Goal: Task Accomplishment & Management: Manage account settings

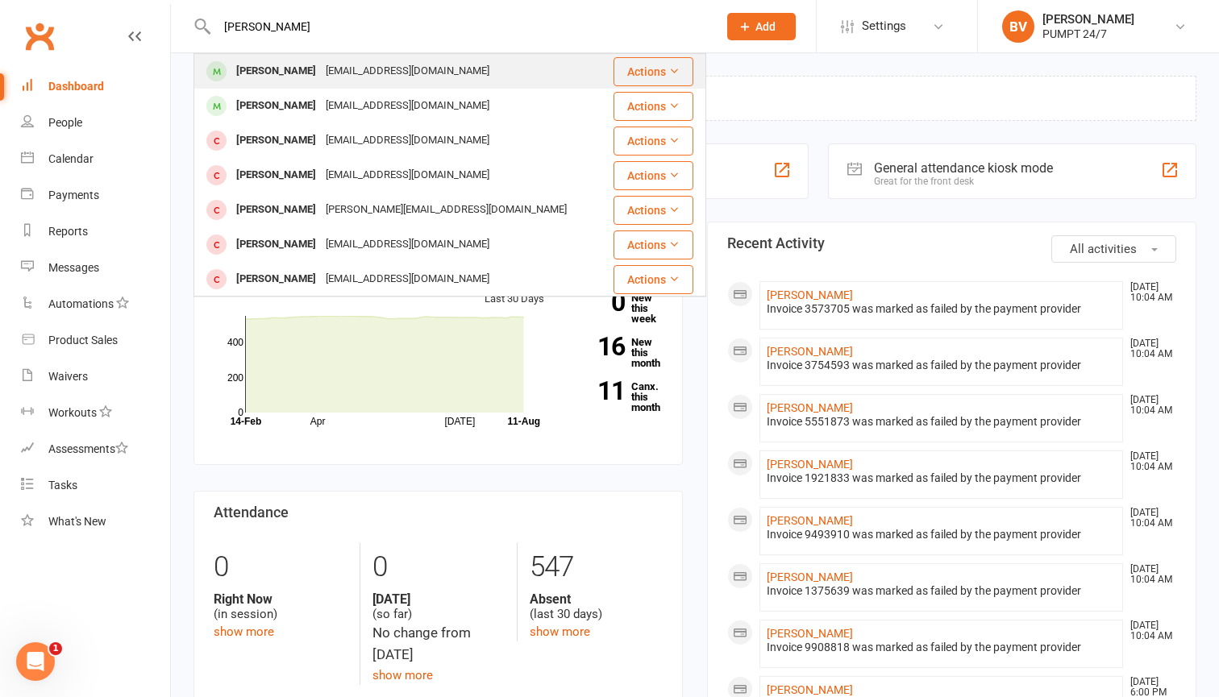
type input "[PERSON_NAME]"
click at [321, 76] on div "[EMAIL_ADDRESS][DOMAIN_NAME]" at bounding box center [407, 71] width 173 height 23
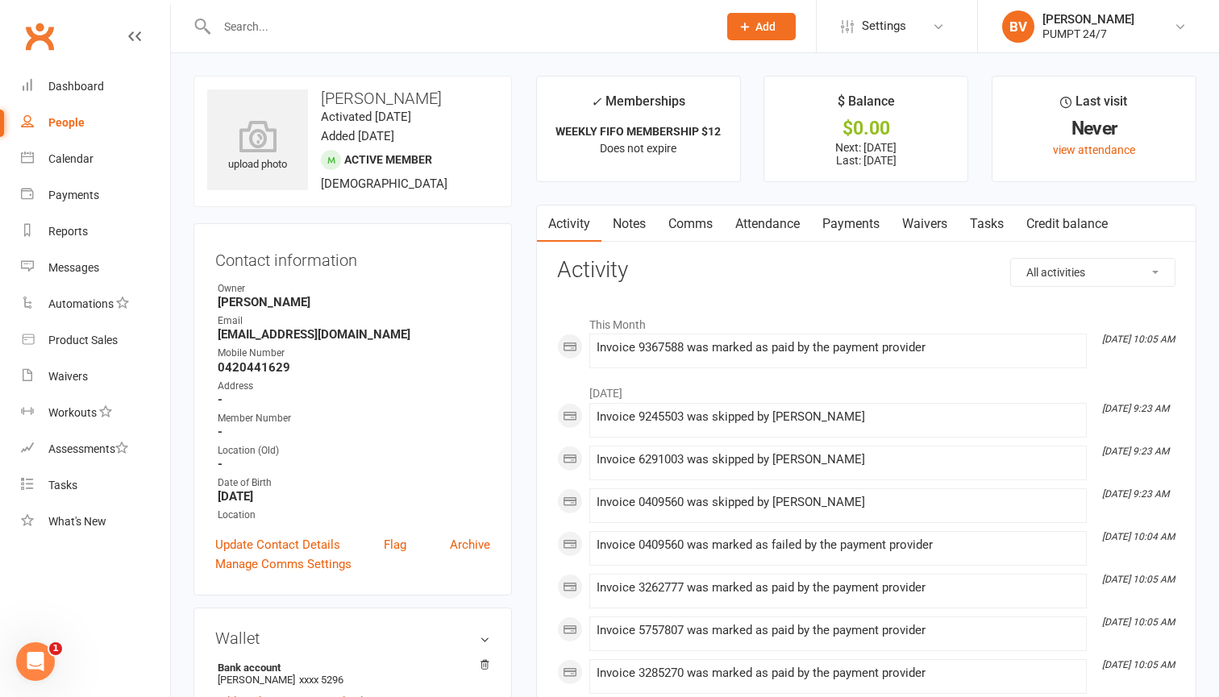
click at [863, 212] on link "Payments" at bounding box center [851, 224] width 80 height 37
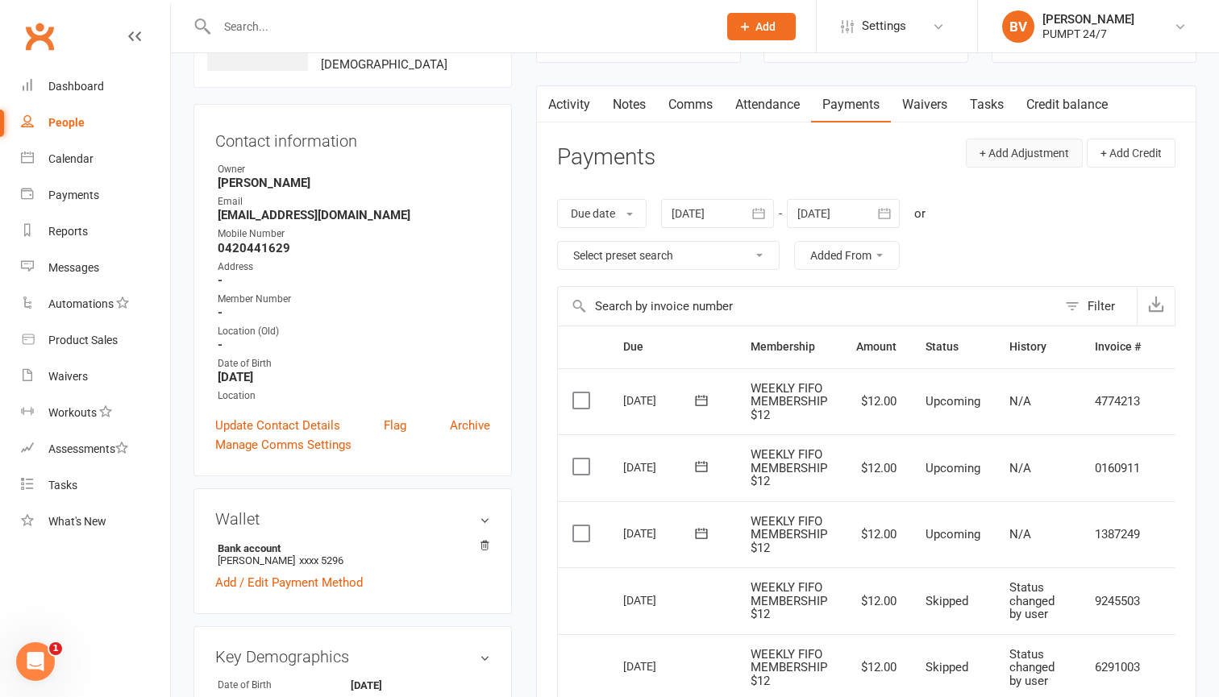
scroll to position [119, 0]
click at [1041, 156] on button "+ Add Adjustment" at bounding box center [1024, 153] width 117 height 29
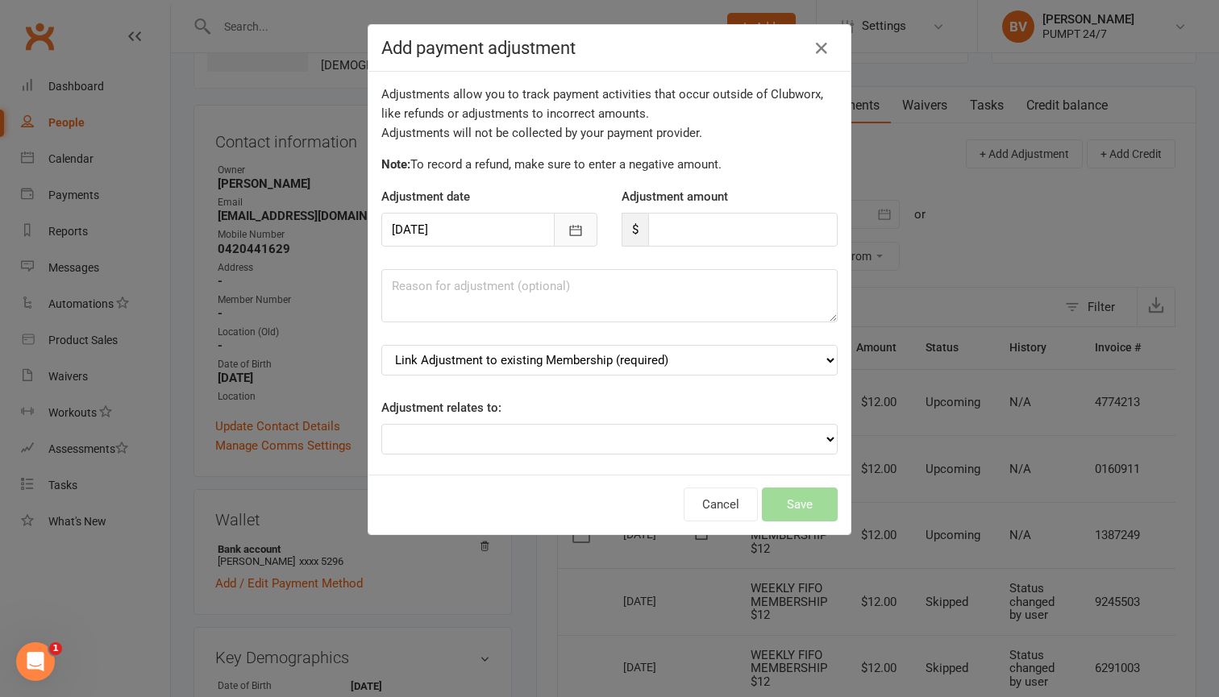
click at [581, 232] on icon "button" at bounding box center [576, 230] width 12 height 10
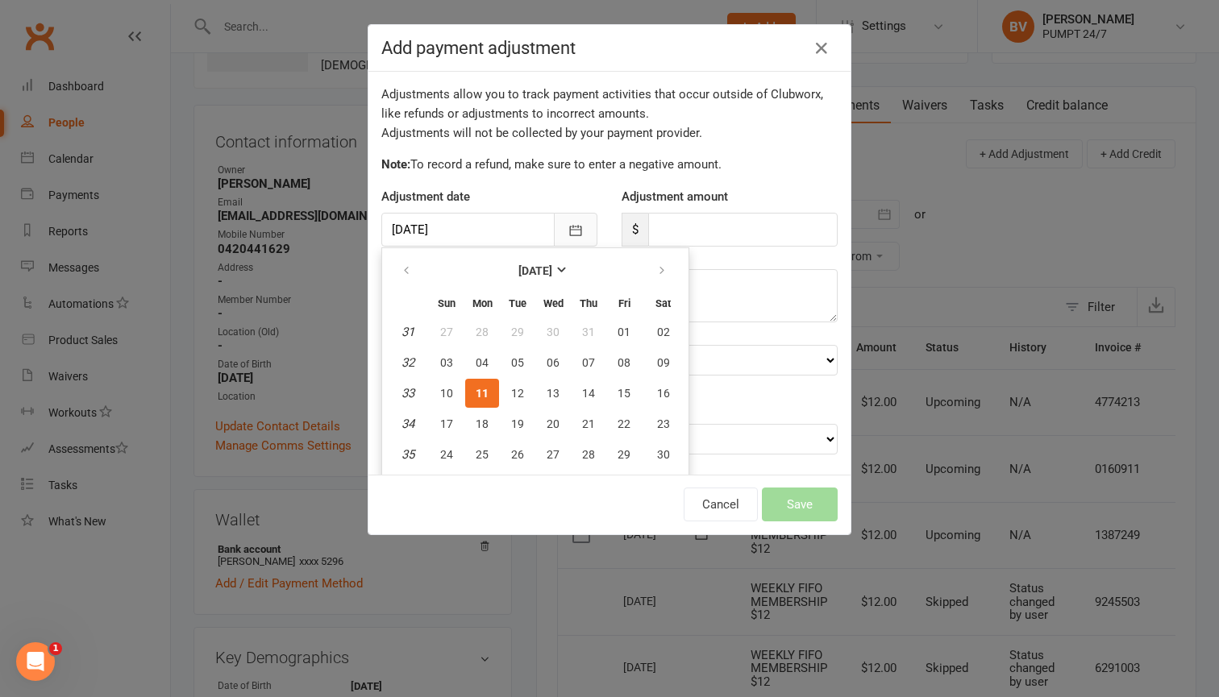
scroll to position [35, 0]
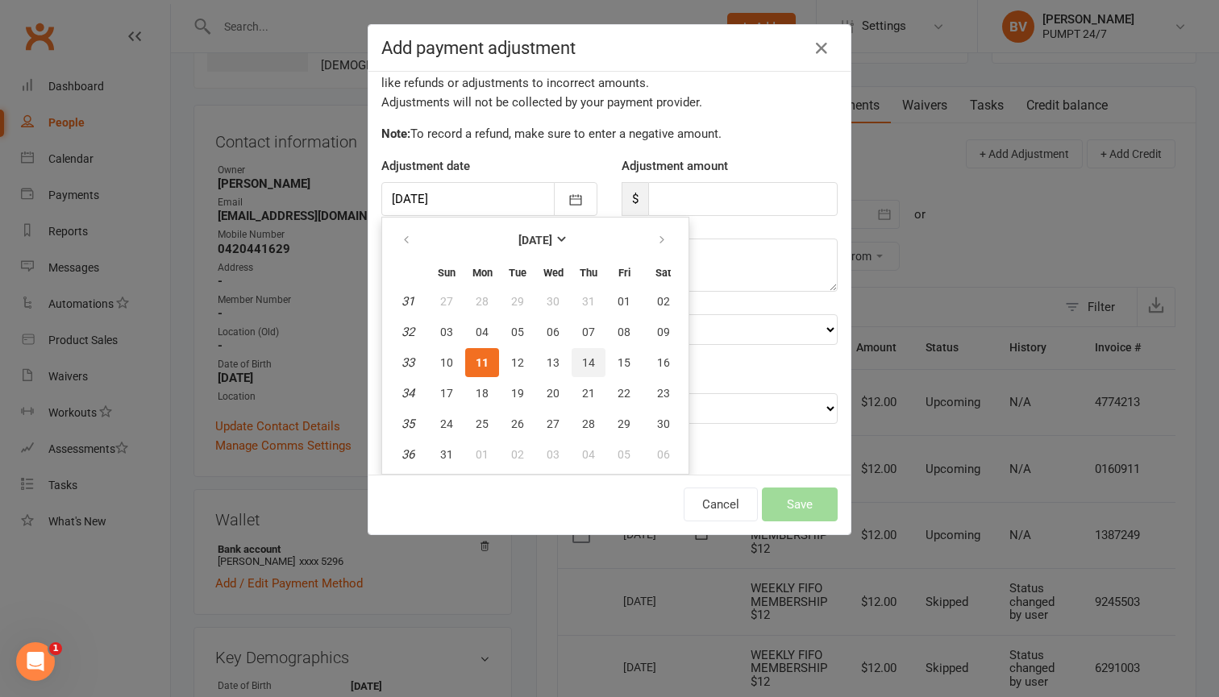
click at [592, 356] on span "14" at bounding box center [588, 362] width 13 height 13
type input "[DATE]"
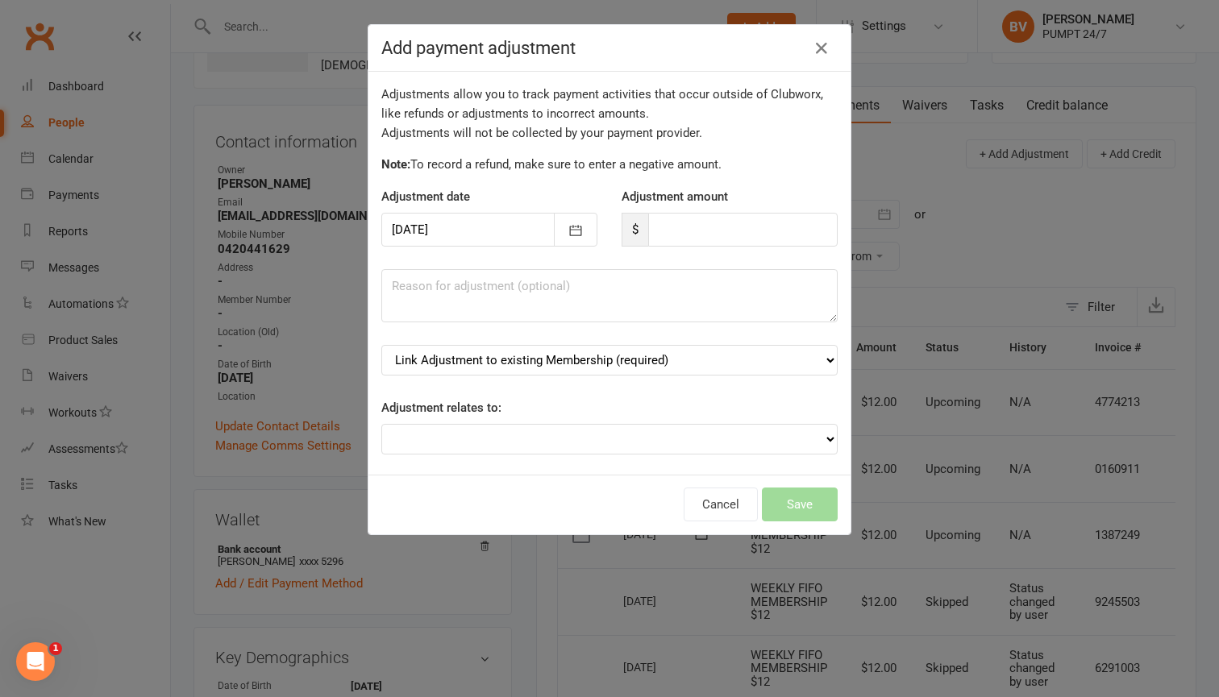
click at [724, 247] on div "Adjustment date [DATE] [DATE] Sun Mon Tue Wed Thu Fri Sat 31 27 28 29 30 31 01 …" at bounding box center [609, 228] width 480 height 82
click at [726, 234] on input "number" at bounding box center [742, 230] width 189 height 34
type input "12"
click at [697, 313] on textarea at bounding box center [609, 295] width 456 height 53
type textarea "Back from surgery"
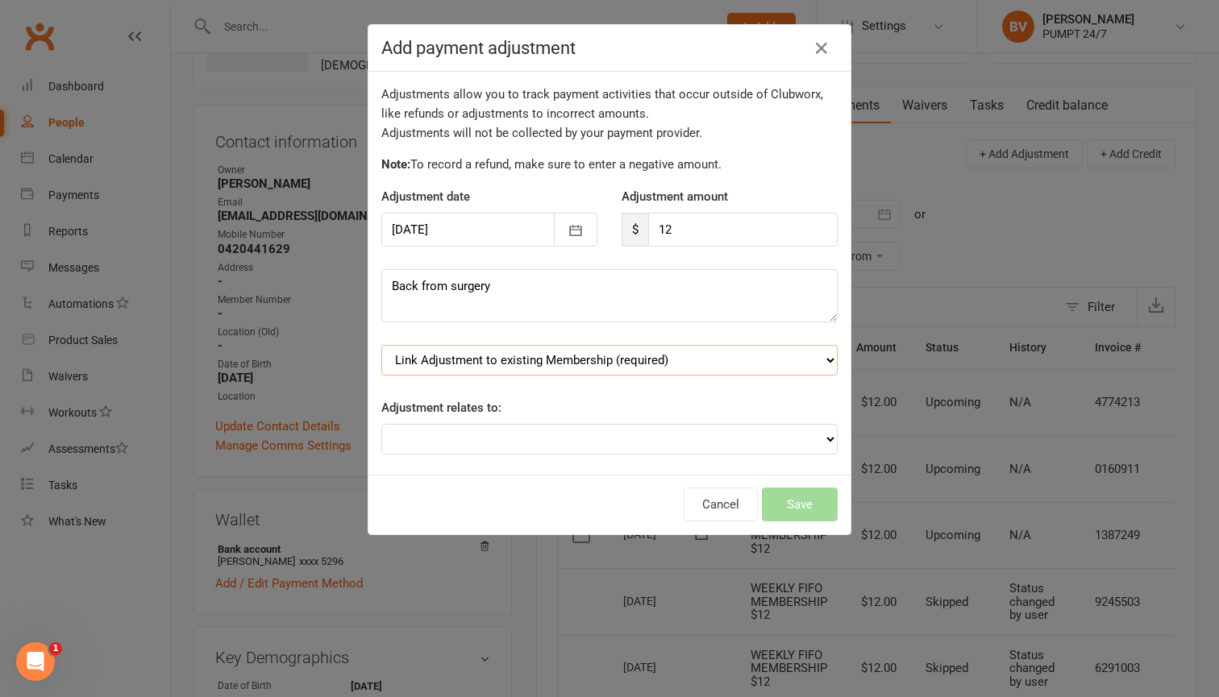
select select "0"
select select "3"
click at [798, 500] on button "Save" at bounding box center [800, 505] width 76 height 34
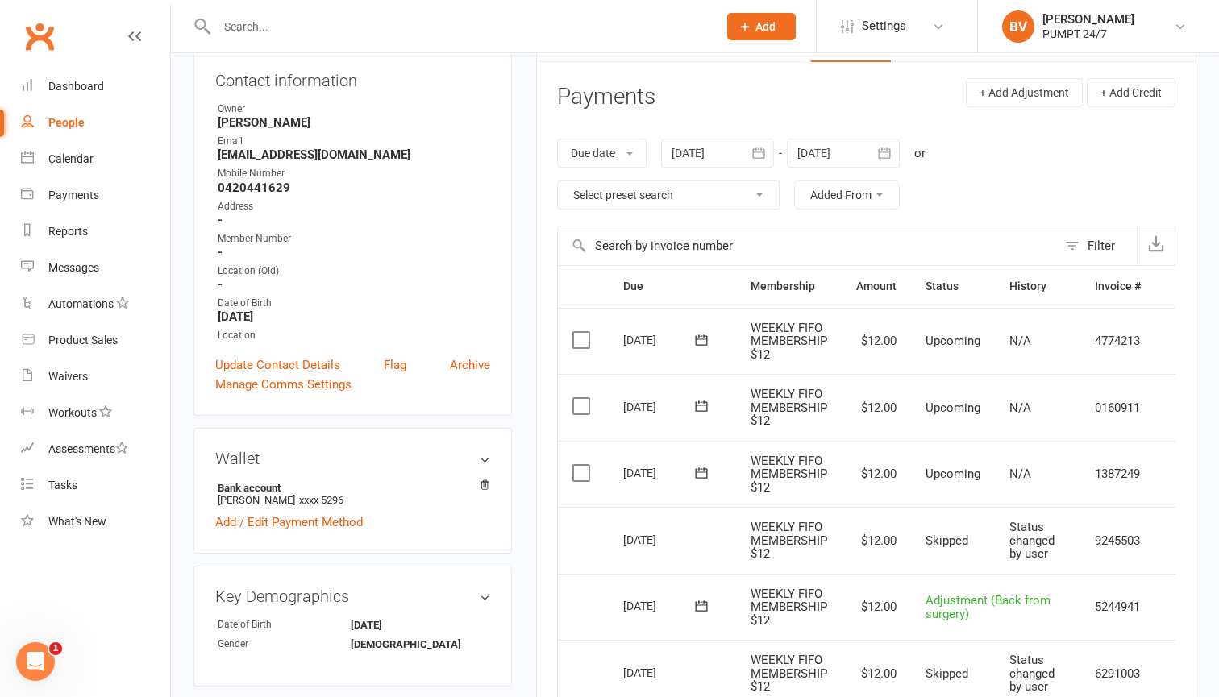
scroll to position [201, 0]
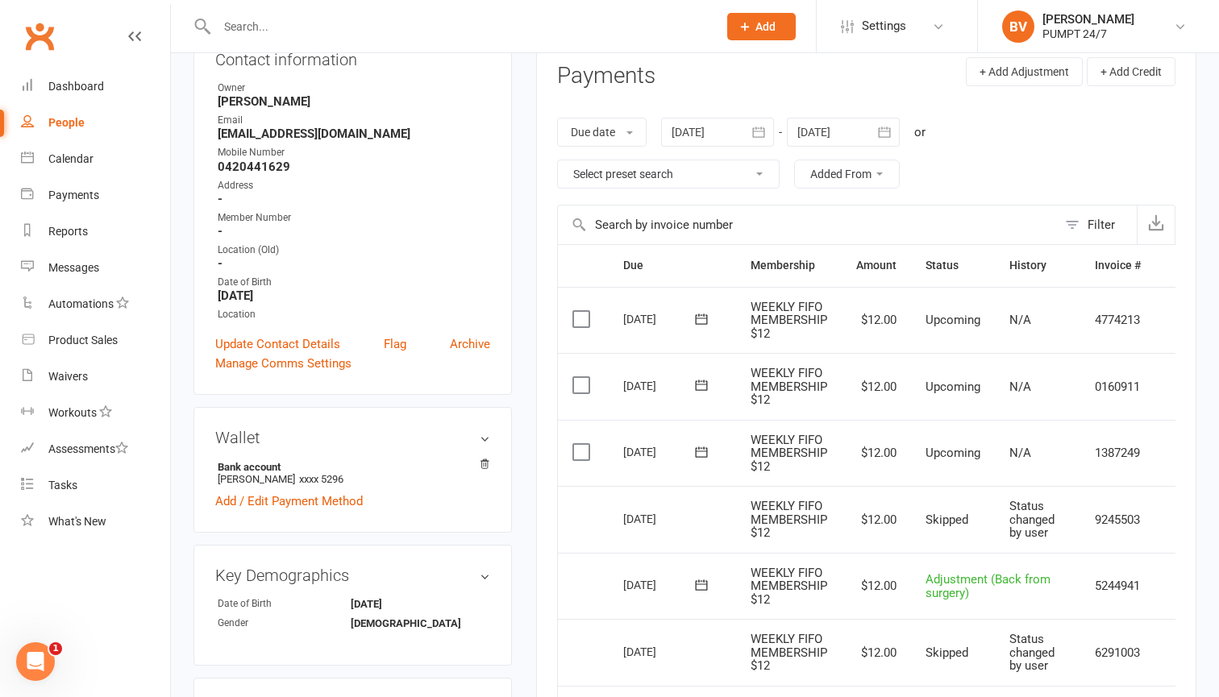
click at [391, 38] on div at bounding box center [449, 26] width 513 height 52
click at [386, 23] on input "text" at bounding box center [459, 26] width 494 height 23
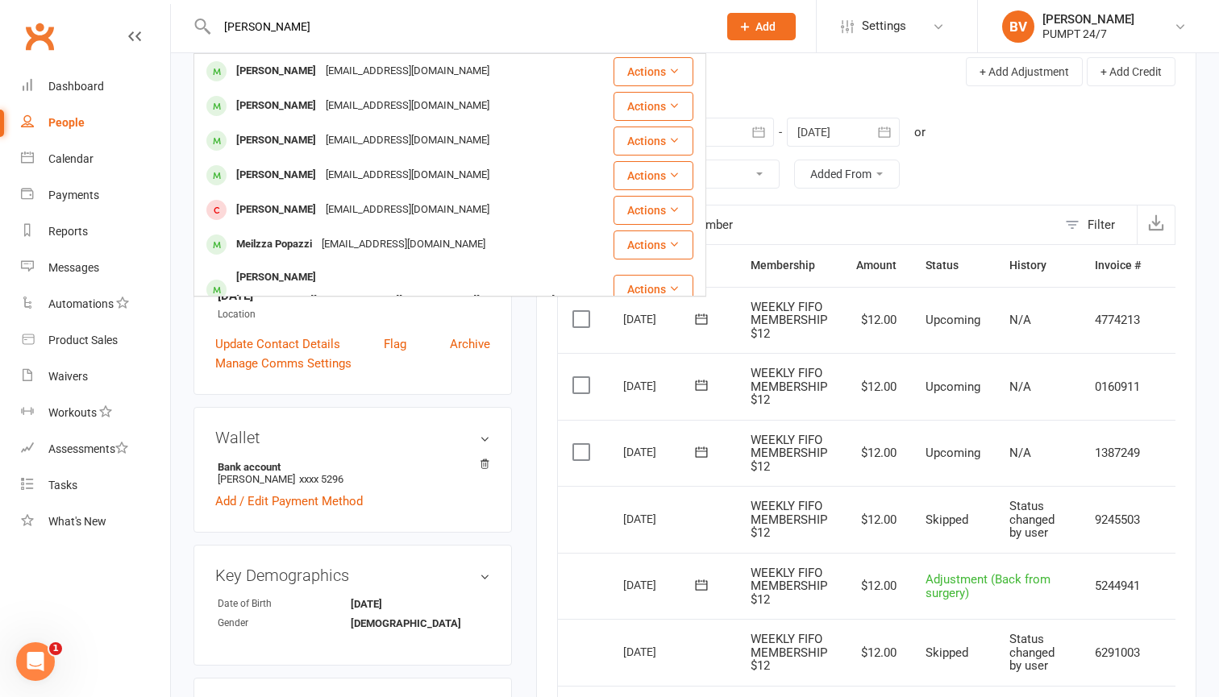
type input "[PERSON_NAME]"
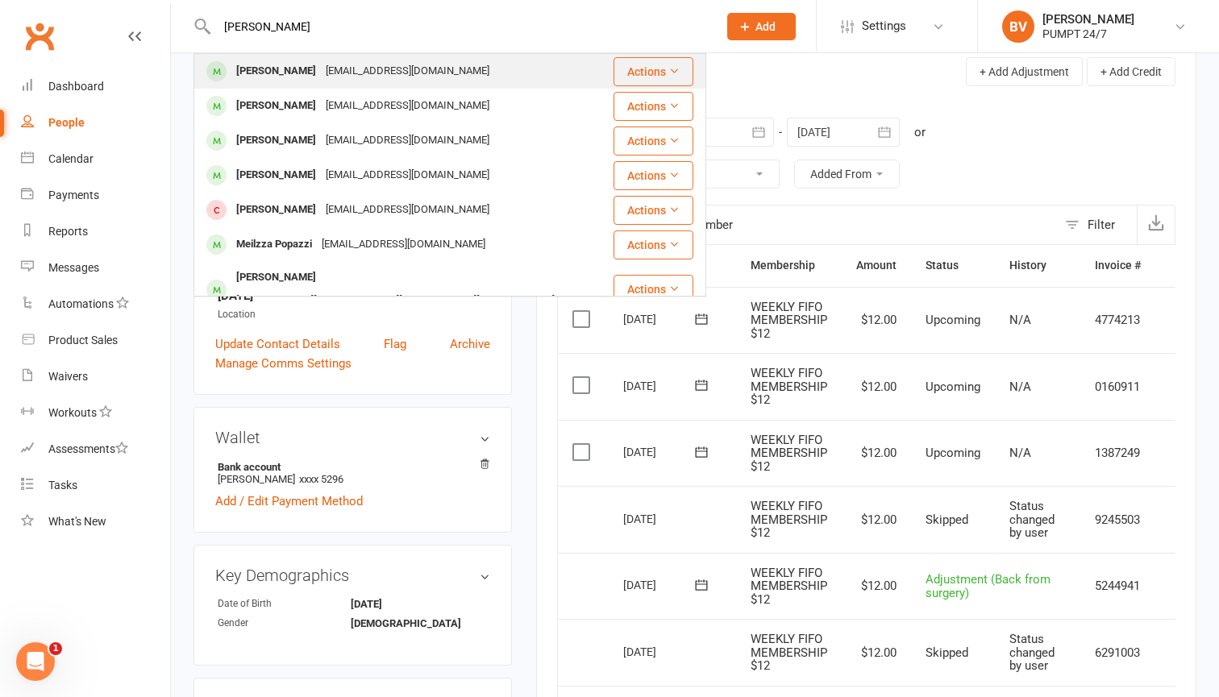
drag, startPoint x: 386, startPoint y: 23, endPoint x: 386, endPoint y: 78, distance: 55.6
click at [386, 78] on div "[EMAIL_ADDRESS][DOMAIN_NAME]" at bounding box center [407, 71] width 173 height 23
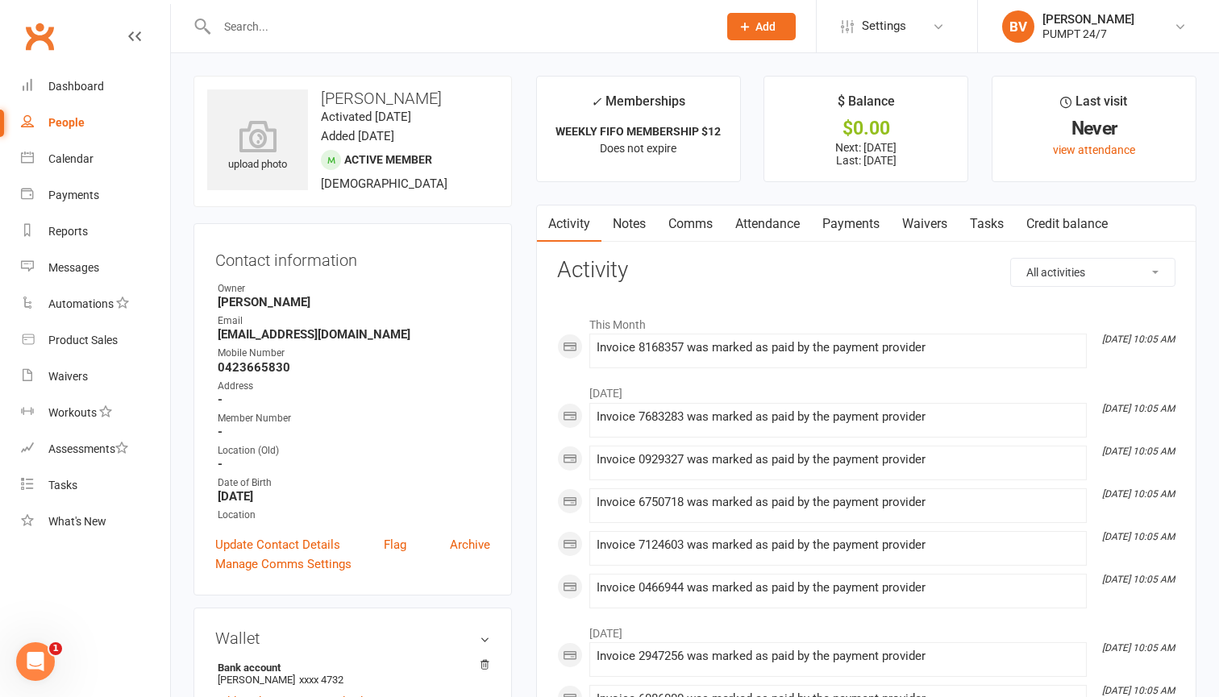
click at [863, 234] on link "Payments" at bounding box center [851, 224] width 80 height 37
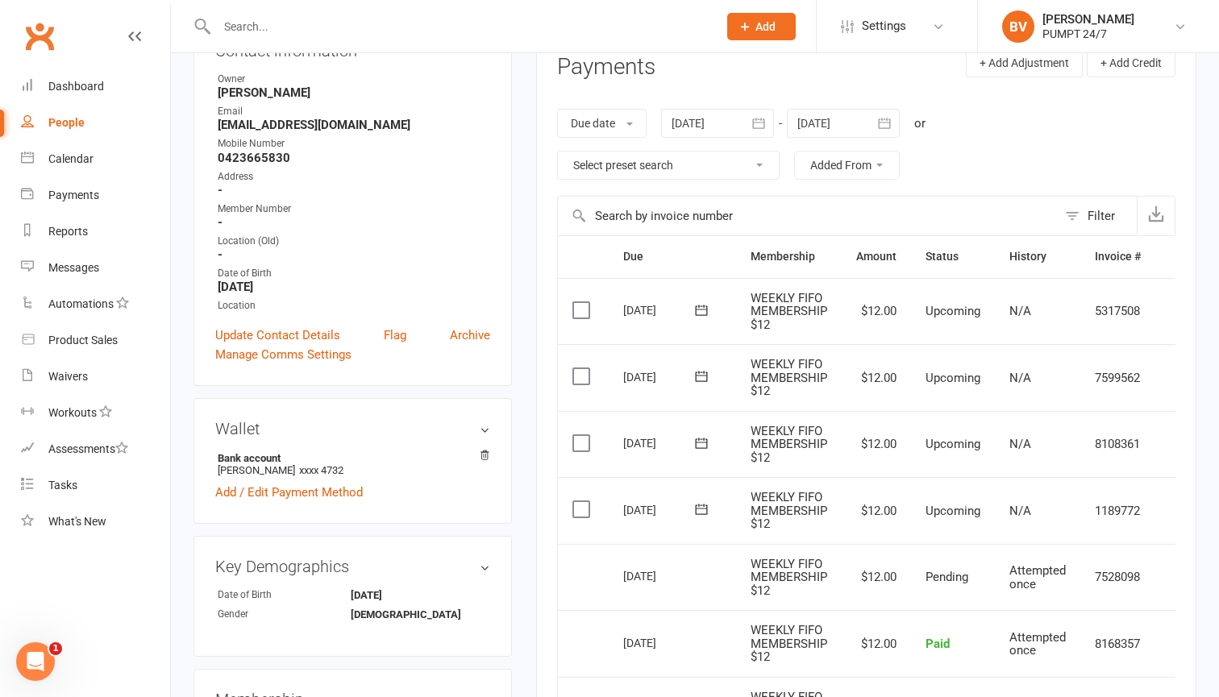
scroll to position [195, 0]
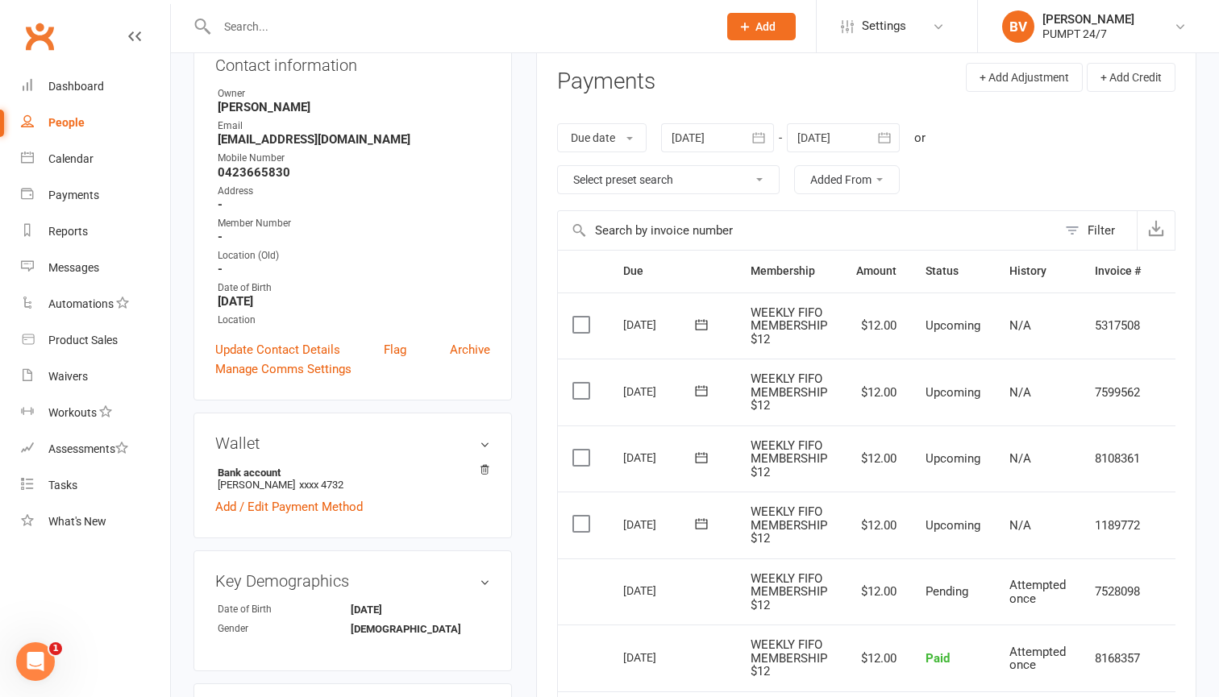
click at [877, 132] on button "button" at bounding box center [885, 137] width 29 height 29
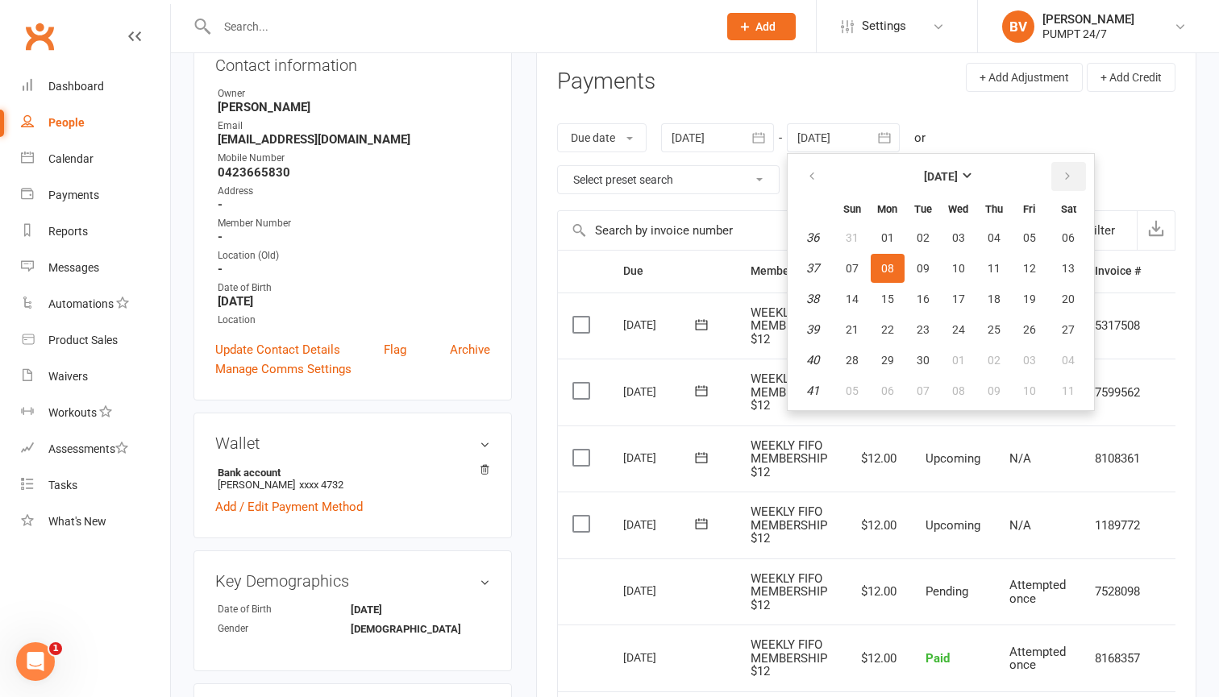
click at [1062, 169] on button "button" at bounding box center [1068, 176] width 35 height 29
click at [864, 384] on button "30" at bounding box center [852, 390] width 34 height 29
type input "[DATE]"
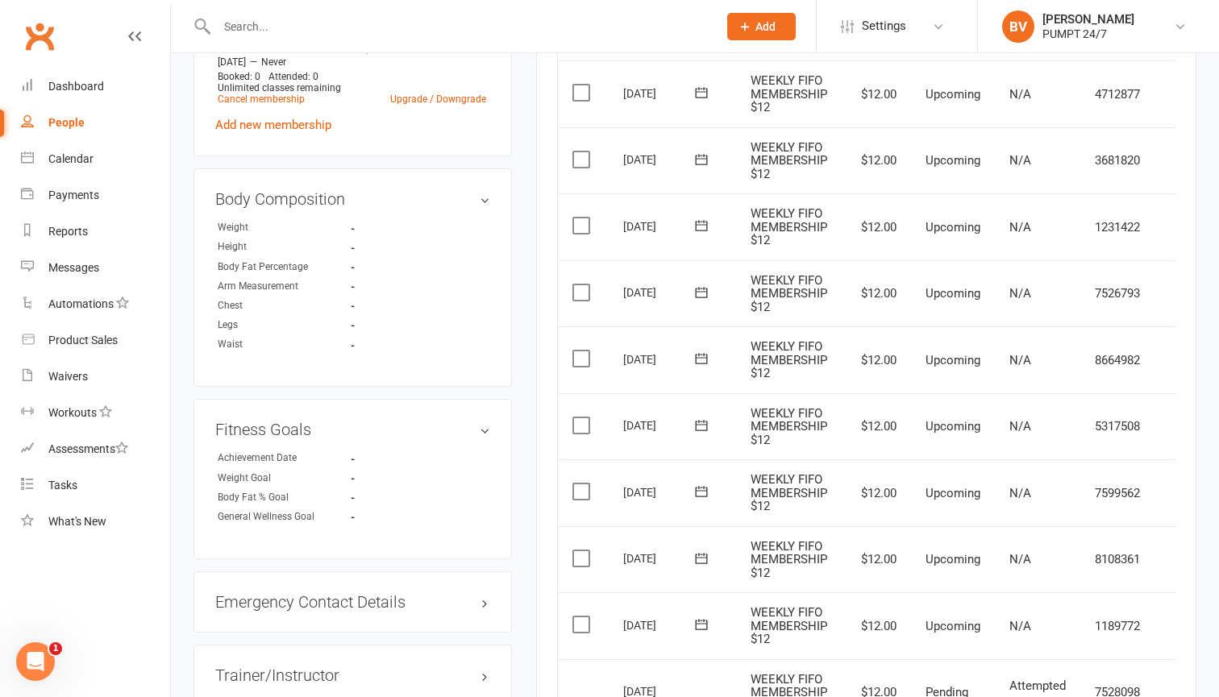
scroll to position [917, 0]
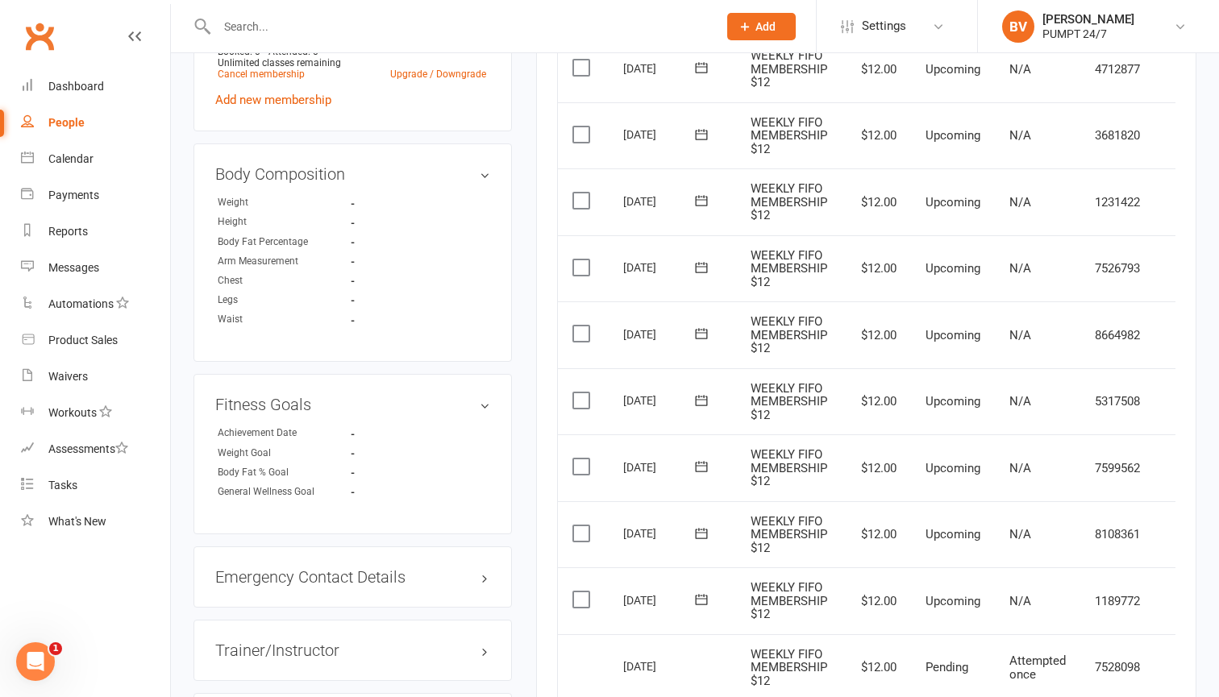
click at [585, 592] on label at bounding box center [583, 600] width 22 height 16
click at [583, 592] on input "checkbox" at bounding box center [577, 592] width 10 height 0
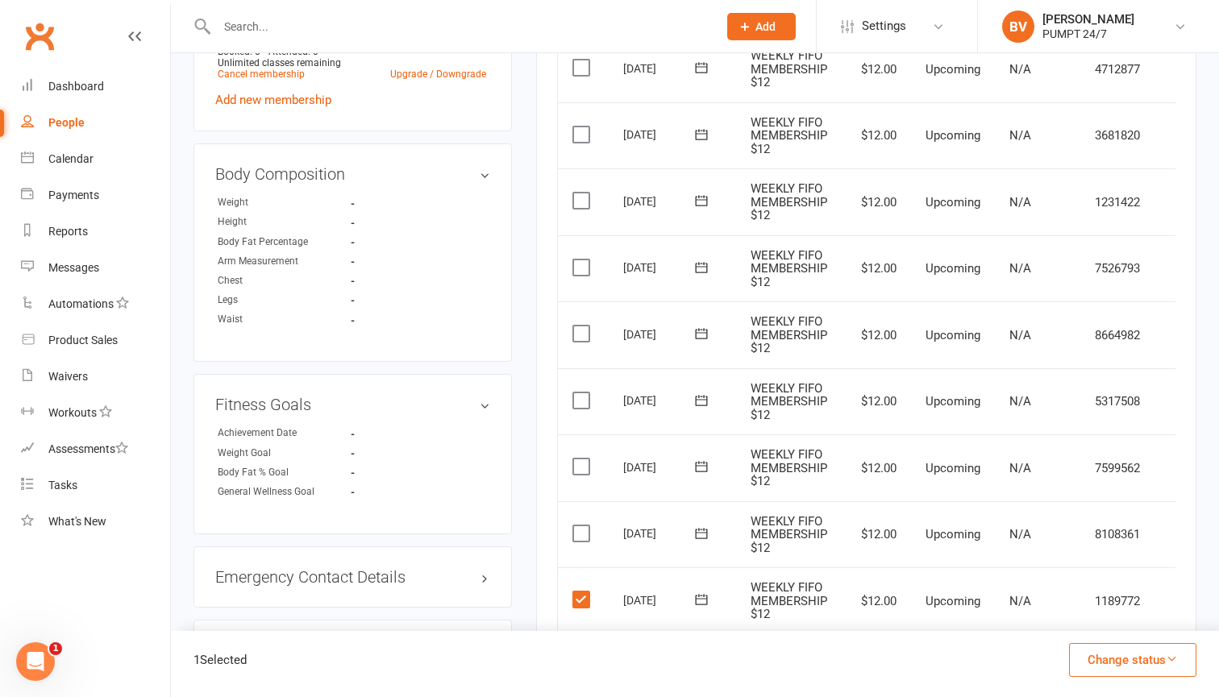
click at [580, 526] on label at bounding box center [583, 534] width 22 height 16
click at [580, 526] on input "checkbox" at bounding box center [577, 526] width 10 height 0
click at [580, 459] on label at bounding box center [583, 467] width 22 height 16
click at [580, 459] on input "checkbox" at bounding box center [577, 459] width 10 height 0
click at [578, 393] on label at bounding box center [583, 401] width 22 height 16
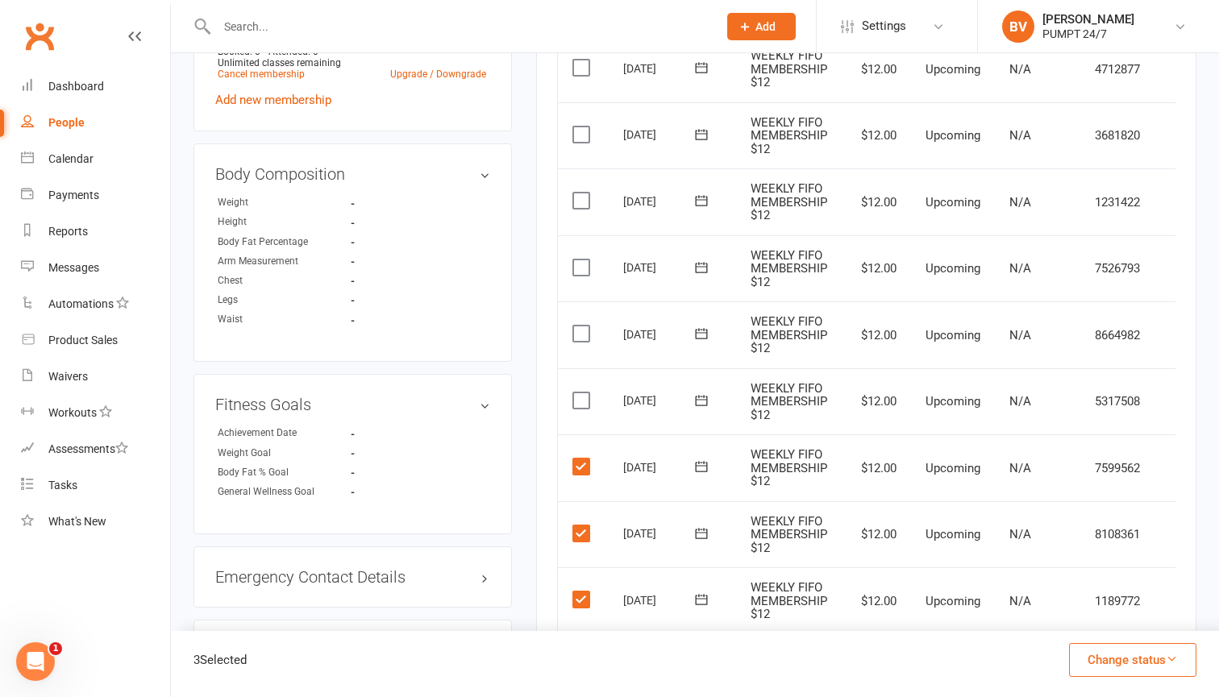
click at [578, 393] on input "checkbox" at bounding box center [577, 393] width 10 height 0
click at [584, 326] on label at bounding box center [583, 334] width 22 height 16
click at [583, 326] on input "checkbox" at bounding box center [577, 326] width 10 height 0
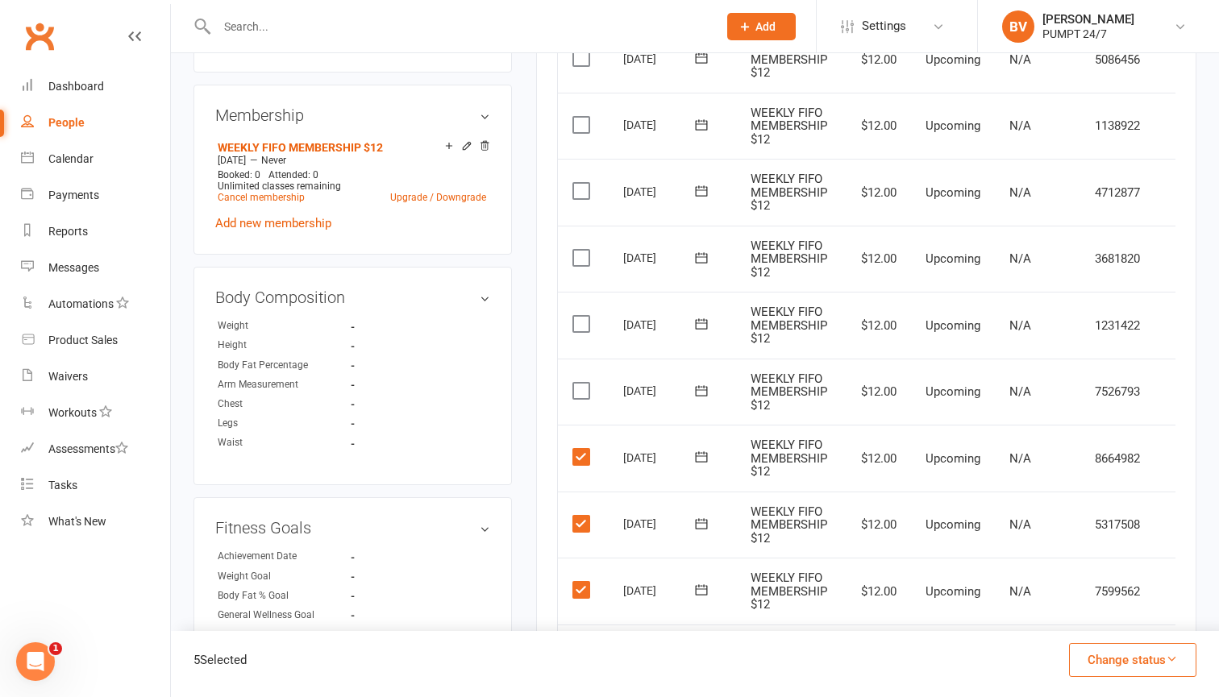
scroll to position [785, 0]
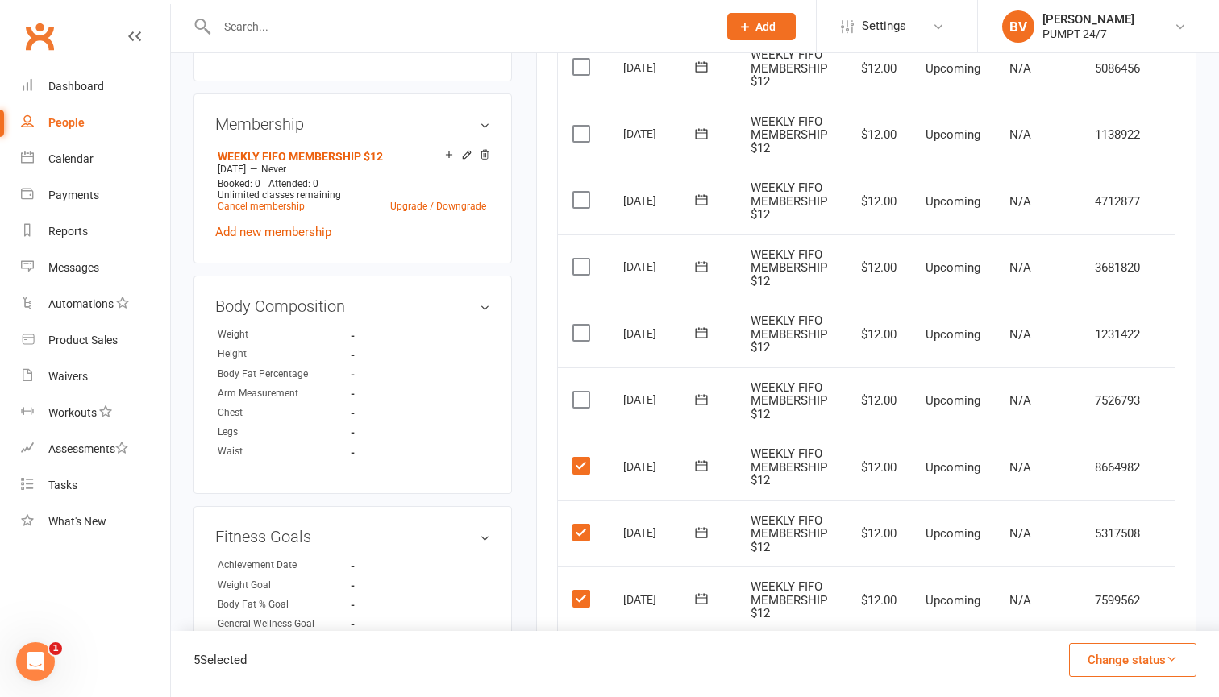
click at [582, 392] on label at bounding box center [583, 400] width 22 height 16
click at [582, 392] on input "checkbox" at bounding box center [577, 392] width 10 height 0
click at [581, 325] on label at bounding box center [583, 333] width 22 height 16
click at [581, 325] on input "checkbox" at bounding box center [577, 325] width 10 height 0
click at [581, 259] on label at bounding box center [583, 267] width 22 height 16
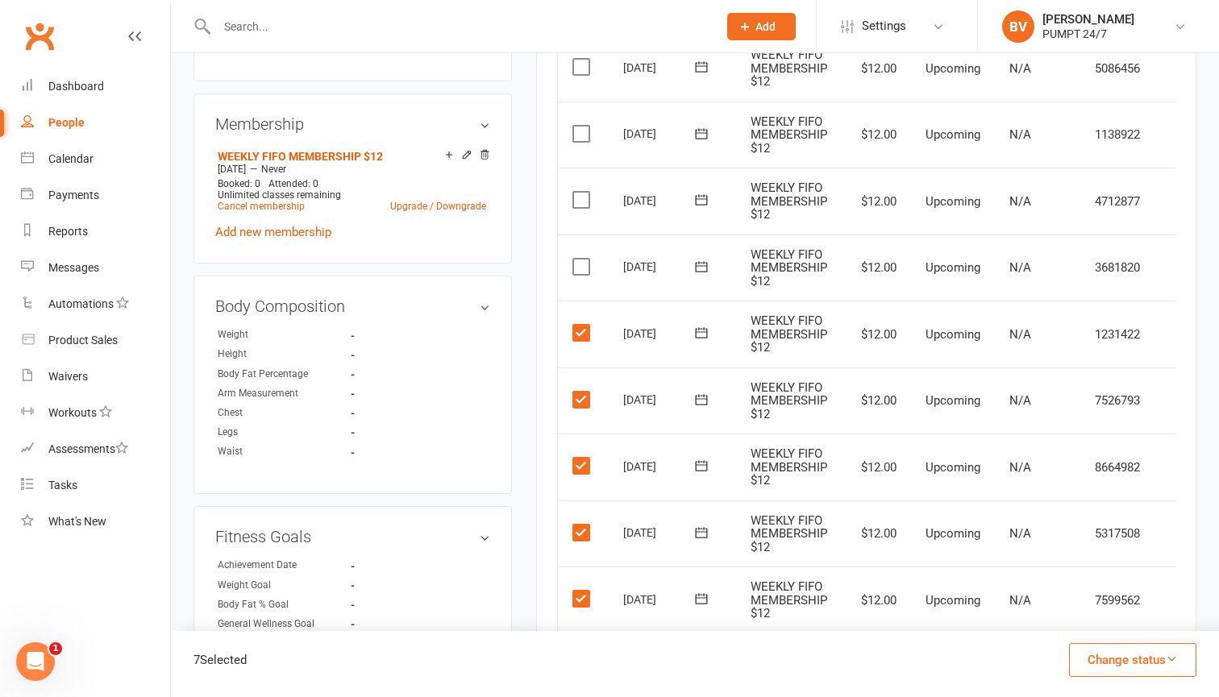
click at [581, 259] on input "checkbox" at bounding box center [577, 259] width 10 height 0
click at [582, 192] on label at bounding box center [583, 200] width 22 height 16
click at [582, 192] on input "checkbox" at bounding box center [577, 192] width 10 height 0
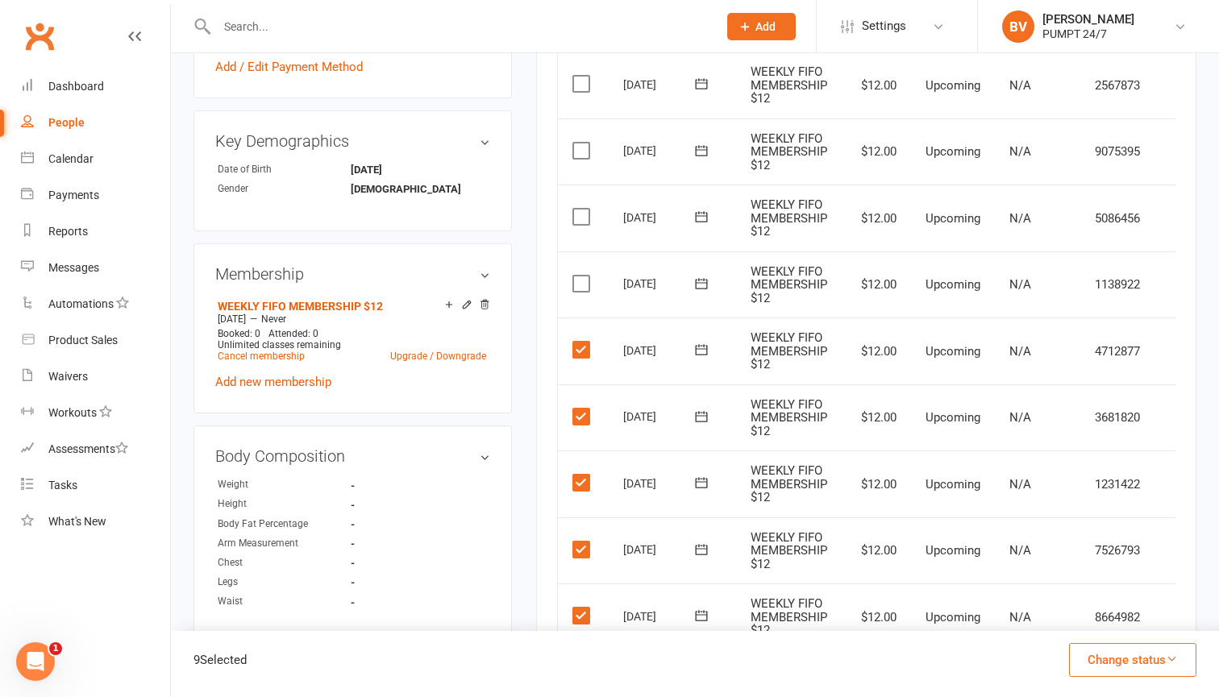
scroll to position [625, 0]
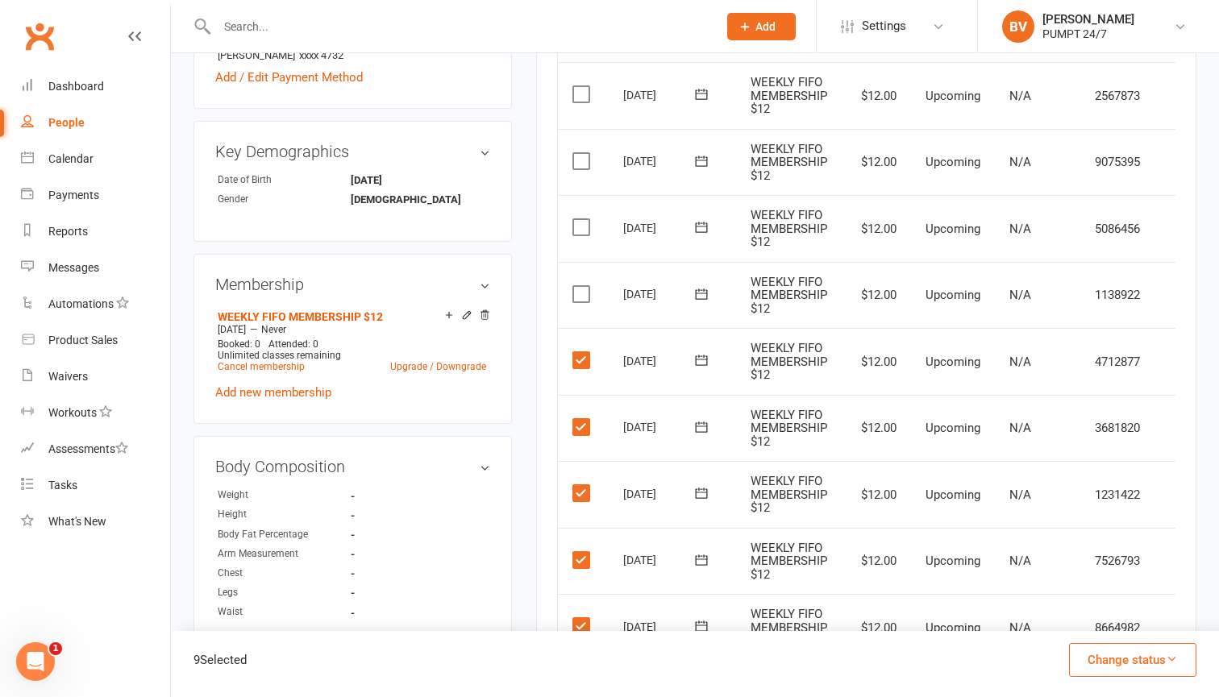
click at [570, 277] on td "Select this" at bounding box center [583, 295] width 51 height 67
click at [583, 289] on label at bounding box center [583, 294] width 22 height 16
click at [583, 286] on input "checkbox" at bounding box center [577, 286] width 10 height 0
click at [582, 228] on td "Select this" at bounding box center [583, 228] width 51 height 67
click at [582, 223] on label at bounding box center [583, 227] width 22 height 16
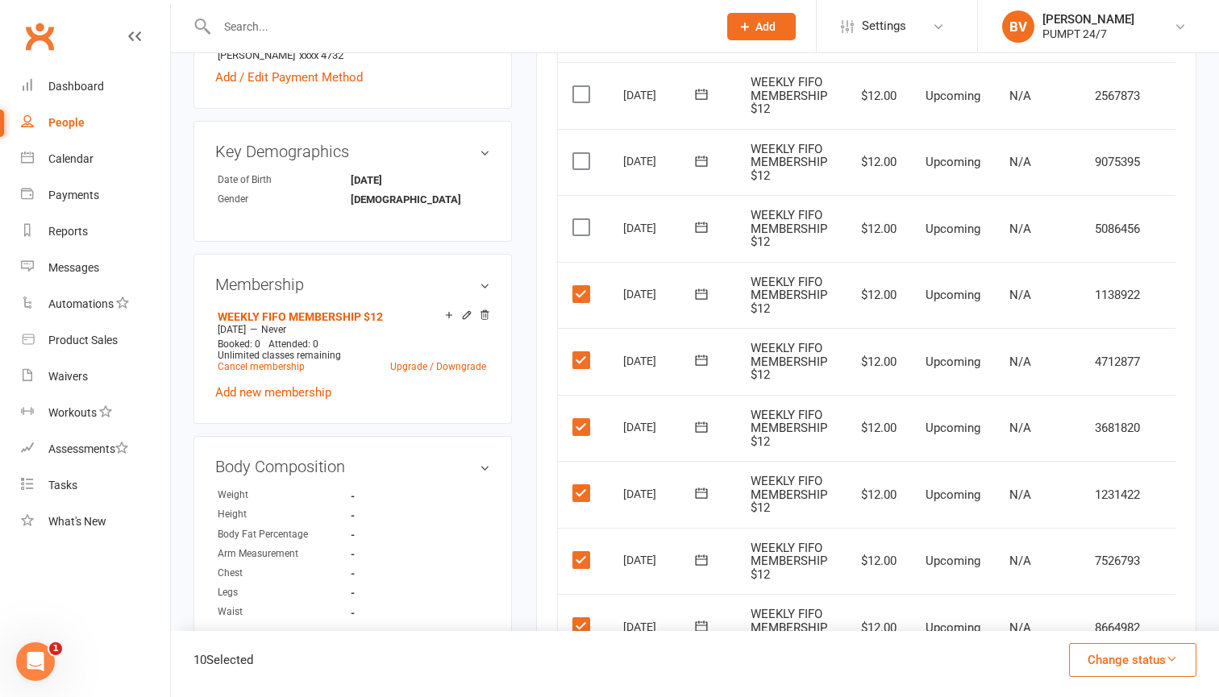
click at [582, 219] on input "checkbox" at bounding box center [577, 219] width 10 height 0
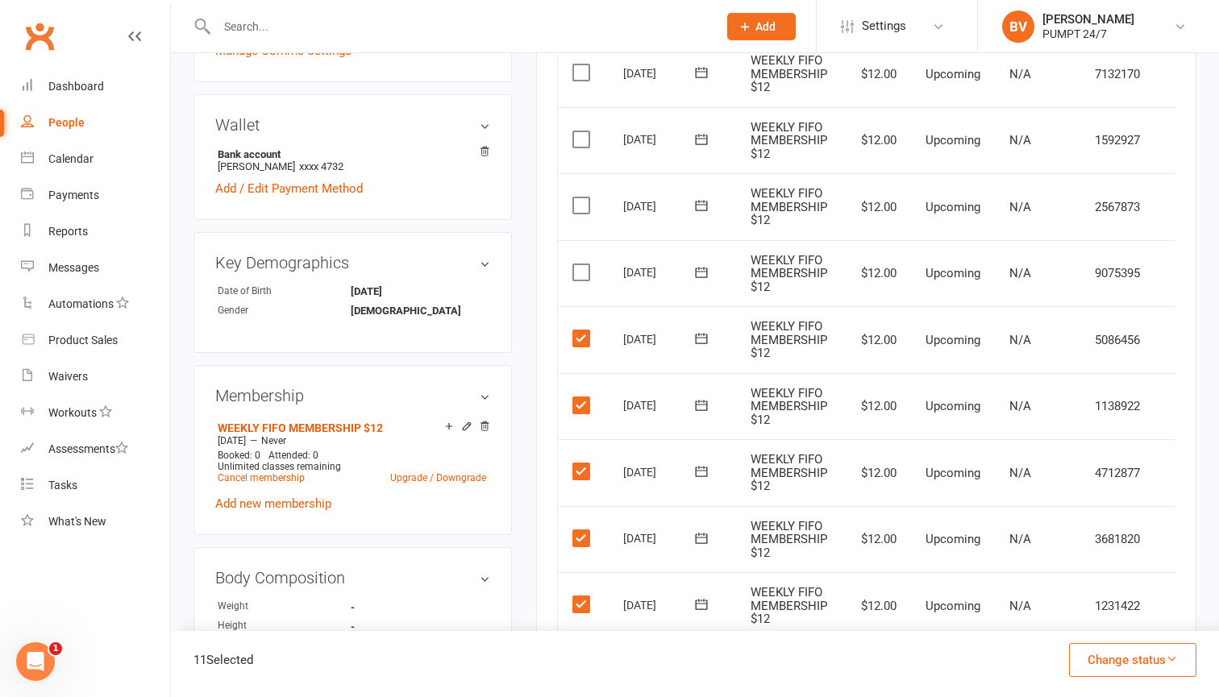
scroll to position [503, 0]
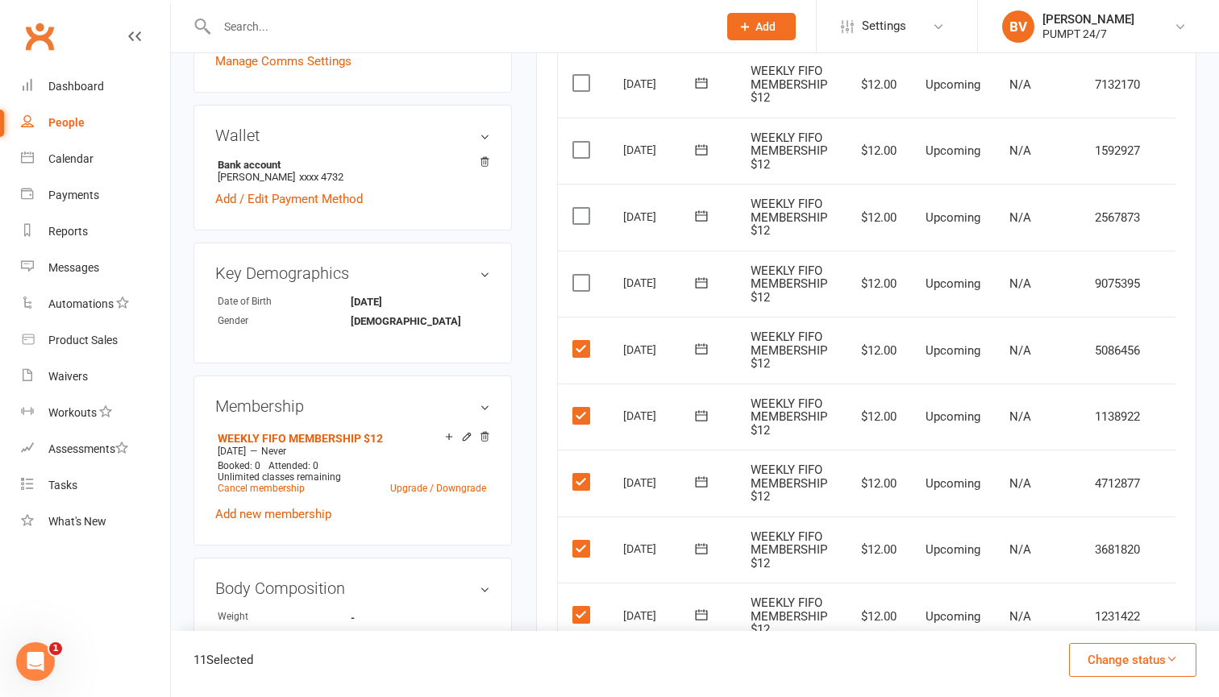
click at [580, 264] on td "Select this" at bounding box center [583, 284] width 51 height 67
click at [581, 277] on label at bounding box center [583, 283] width 22 height 16
click at [581, 275] on input "checkbox" at bounding box center [577, 275] width 10 height 0
click at [581, 210] on label at bounding box center [583, 216] width 22 height 16
click at [581, 208] on input "checkbox" at bounding box center [577, 208] width 10 height 0
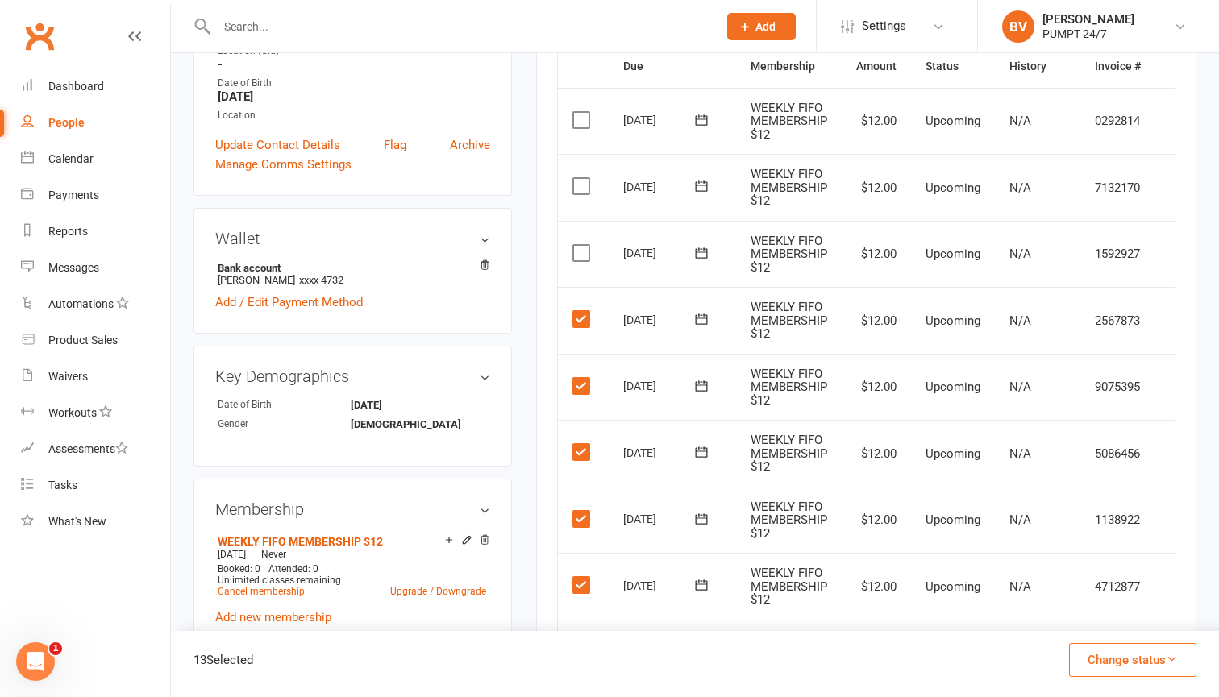
scroll to position [375, 0]
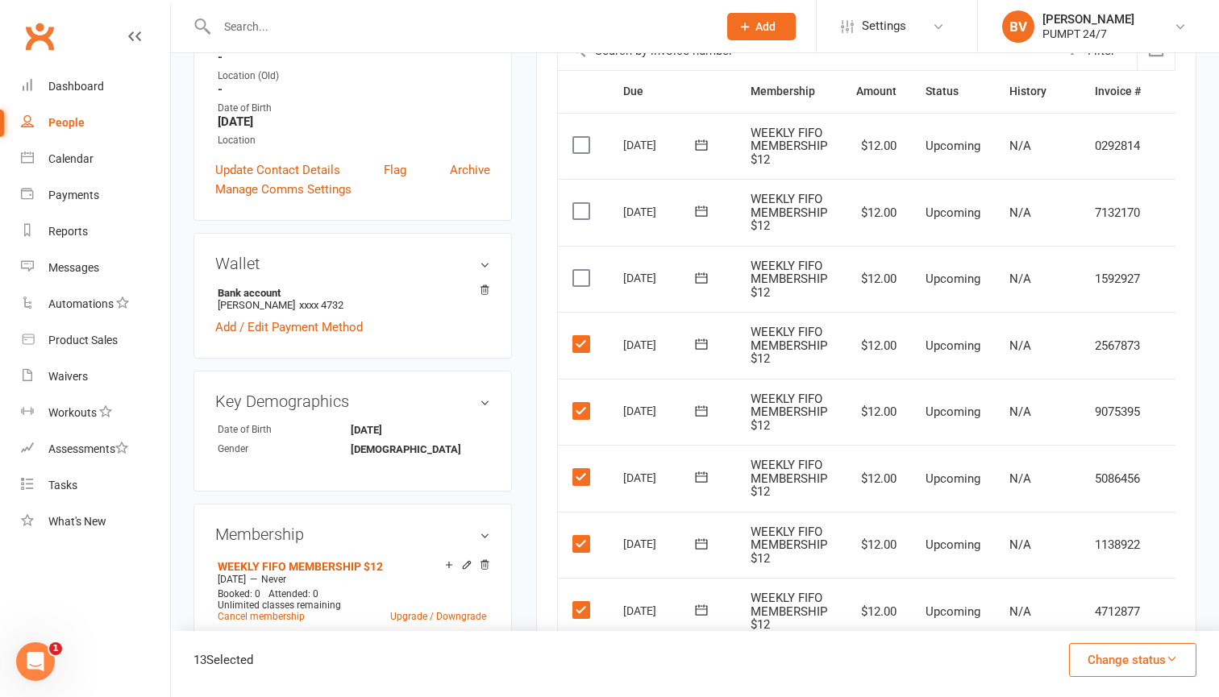
click at [584, 270] on label at bounding box center [583, 278] width 22 height 16
click at [583, 270] on input "checkbox" at bounding box center [577, 270] width 10 height 0
click at [583, 203] on label at bounding box center [583, 211] width 22 height 16
click at [583, 203] on input "checkbox" at bounding box center [577, 203] width 10 height 0
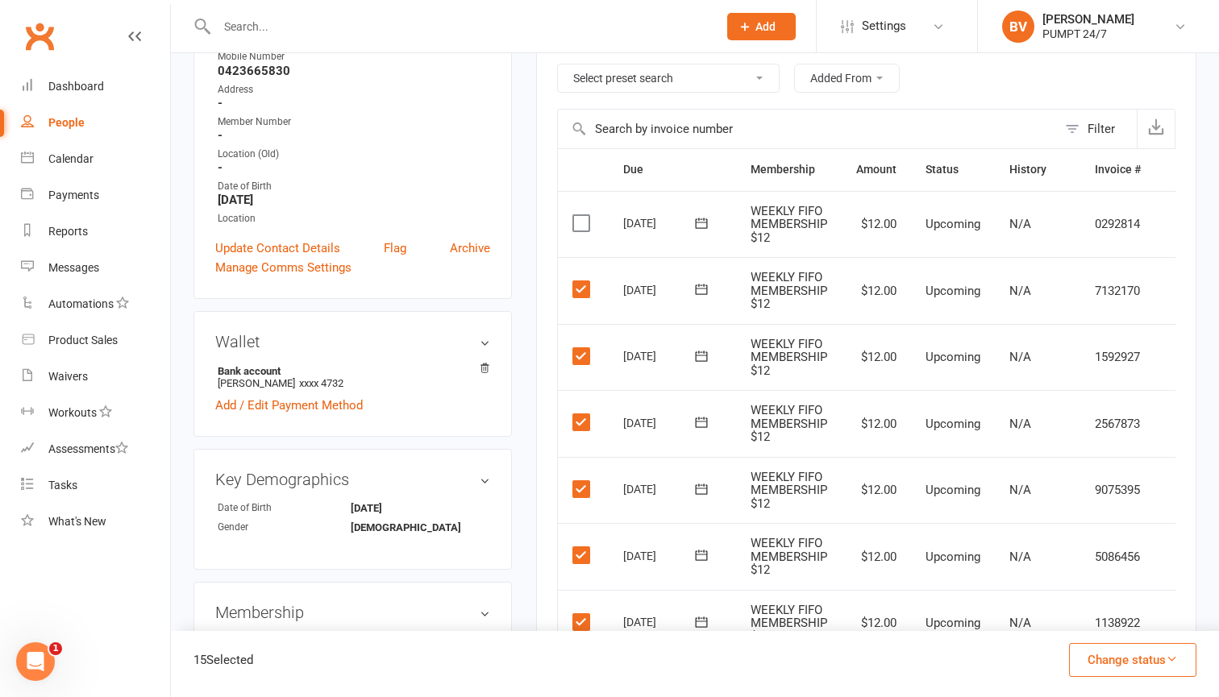
scroll to position [296, 0]
click at [582, 223] on label at bounding box center [583, 224] width 22 height 16
click at [582, 216] on input "checkbox" at bounding box center [577, 216] width 10 height 0
click at [1119, 663] on button "Change status" at bounding box center [1132, 660] width 127 height 34
click at [1088, 608] on link "Skipped" at bounding box center [1116, 617] width 160 height 32
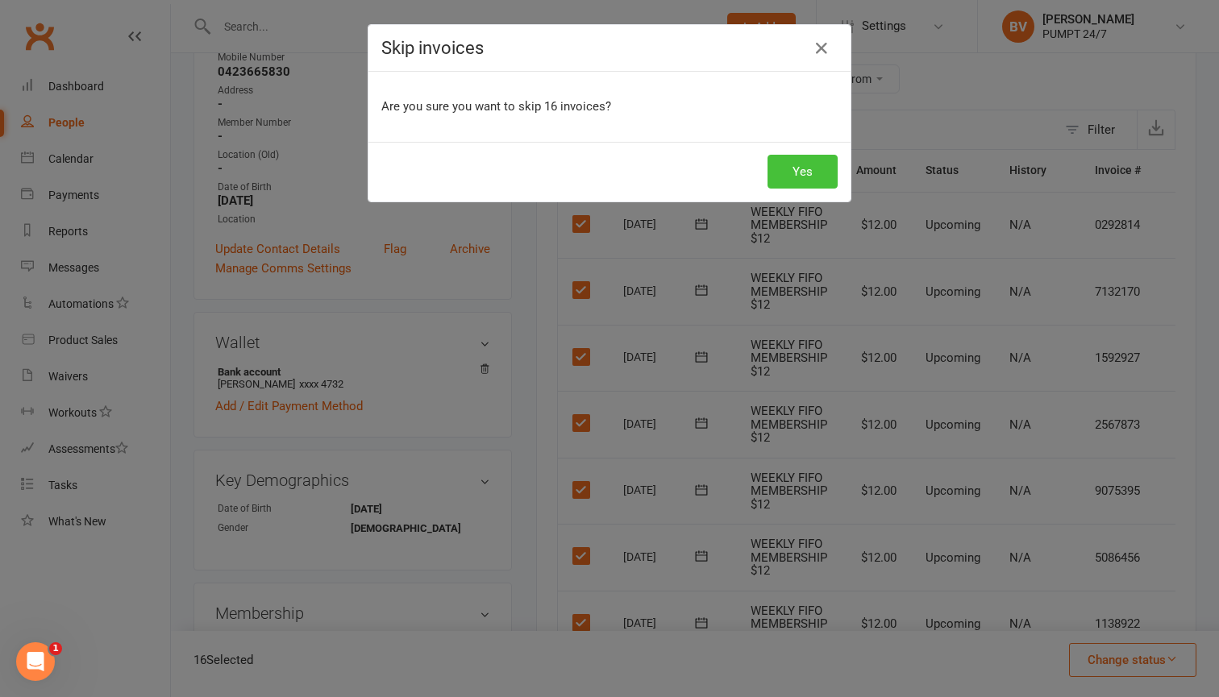
click at [815, 182] on button "Yes" at bounding box center [802, 172] width 70 height 34
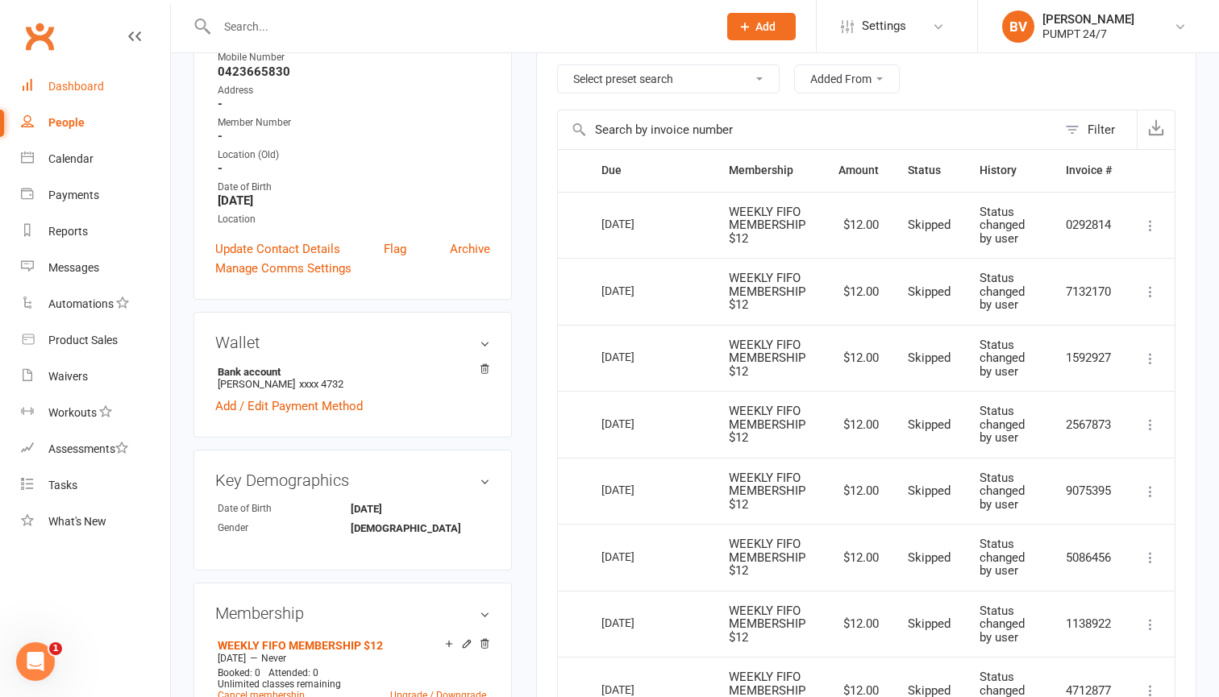
click at [95, 78] on link "Dashboard" at bounding box center [95, 87] width 149 height 36
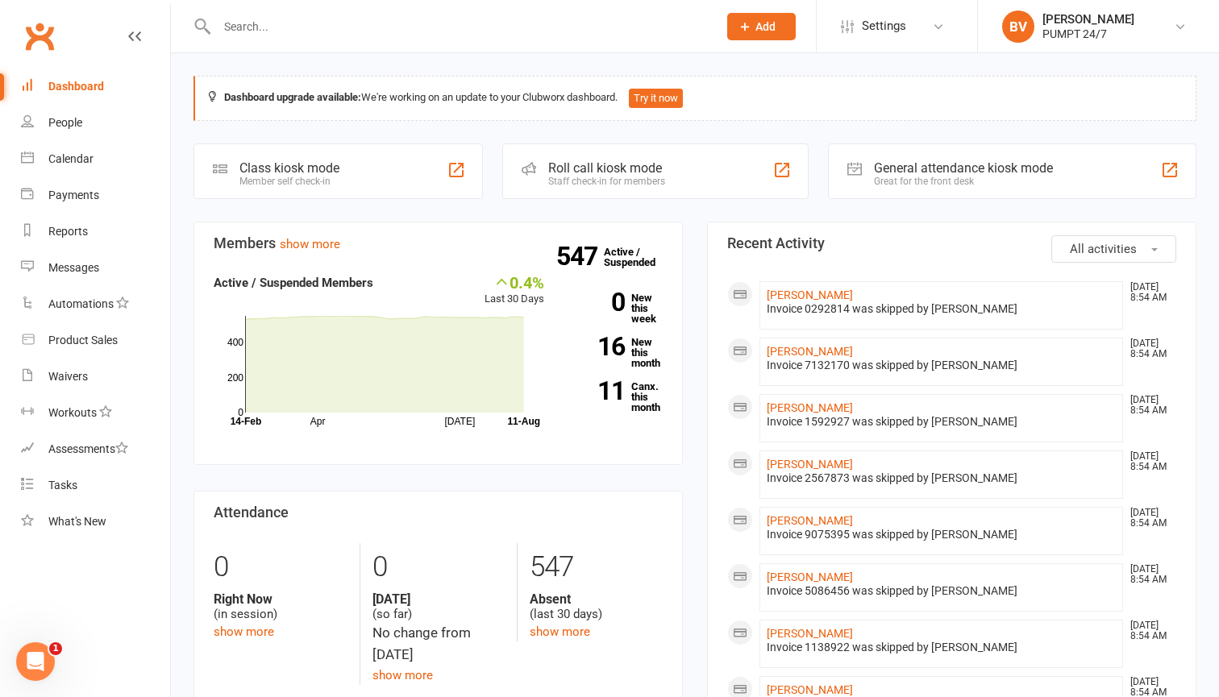
click at [95, 78] on link "Dashboard" at bounding box center [95, 87] width 149 height 36
click at [341, 24] on input "text" at bounding box center [459, 26] width 494 height 23
